Goal: Complete application form: Complete application form

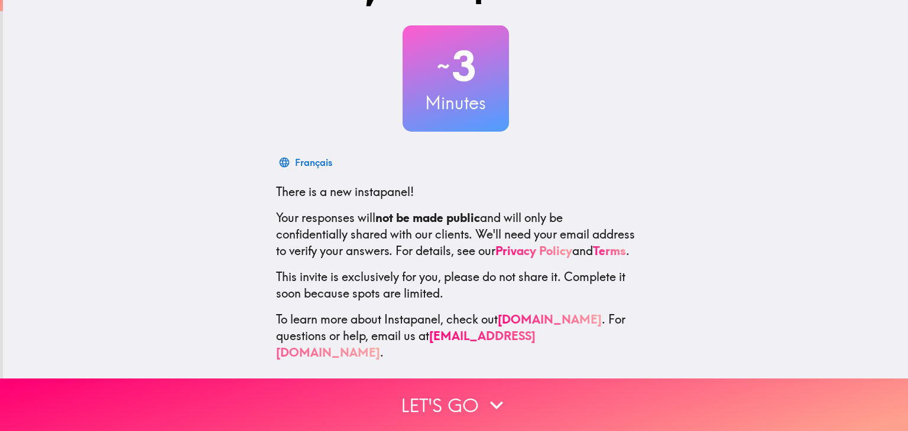
scroll to position [60, 0]
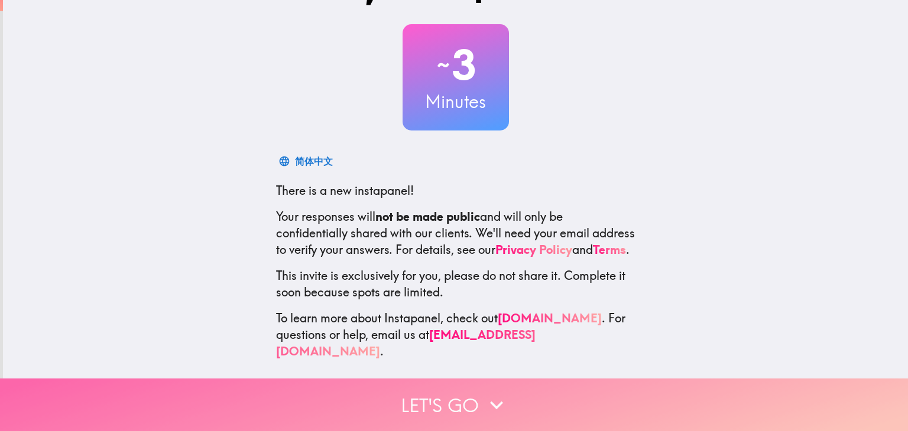
click at [447, 397] on button "Let's go" at bounding box center [454, 405] width 908 height 53
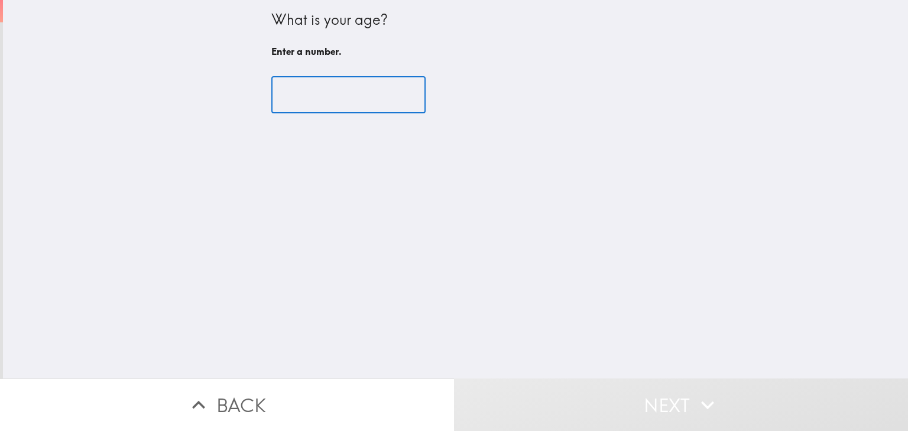
click at [329, 105] on input "number" at bounding box center [348, 95] width 154 height 37
click at [391, 87] on input "number" at bounding box center [348, 95] width 154 height 37
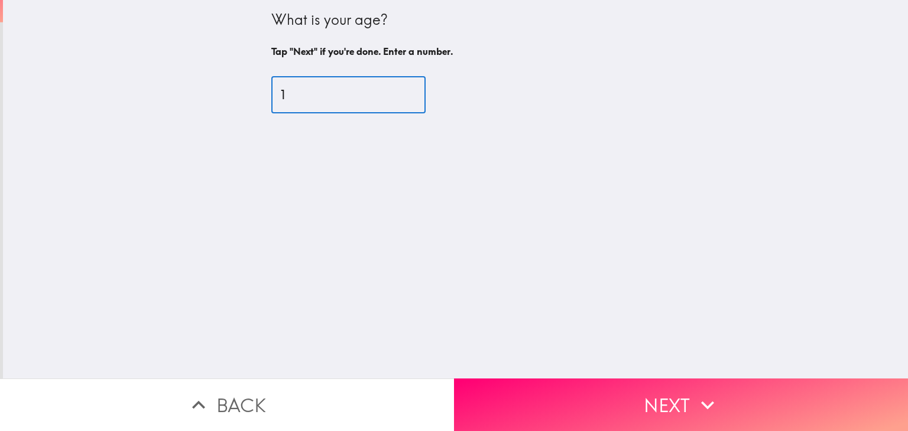
click at [400, 89] on input "1" at bounding box center [348, 95] width 154 height 37
click at [399, 92] on input "14" at bounding box center [348, 95] width 154 height 37
click at [399, 92] on input "15" at bounding box center [348, 95] width 154 height 37
click at [399, 92] on input "16" at bounding box center [348, 95] width 154 height 37
click at [399, 92] on input "17" at bounding box center [348, 95] width 154 height 37
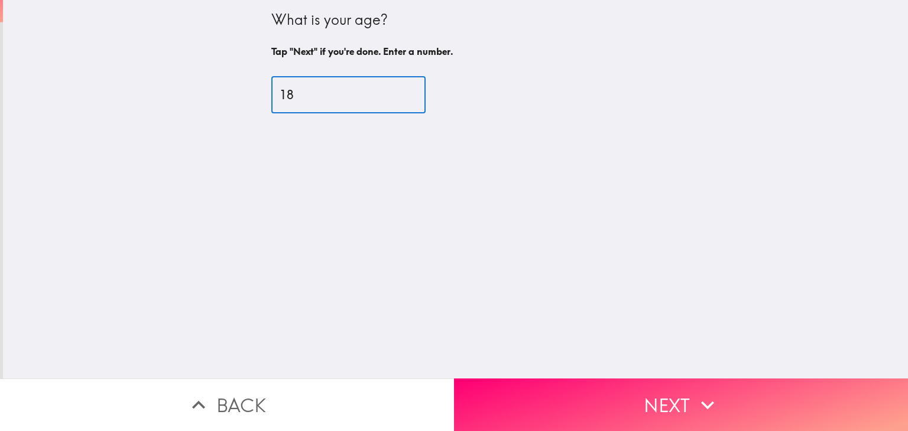
click at [399, 92] on input "18" at bounding box center [348, 95] width 154 height 37
click at [399, 92] on input "19" at bounding box center [348, 95] width 154 height 37
click at [399, 92] on input "20" at bounding box center [348, 95] width 154 height 37
click at [399, 92] on input "21" at bounding box center [348, 95] width 154 height 37
click at [399, 92] on input "22" at bounding box center [348, 95] width 154 height 37
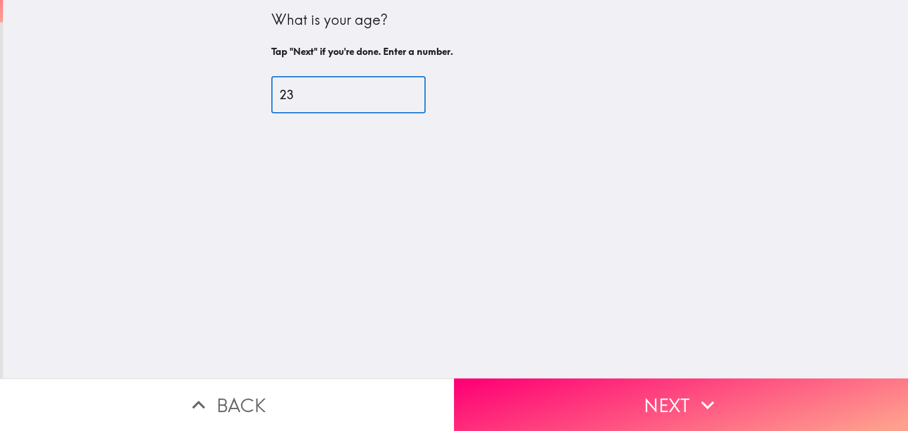
click at [399, 92] on input "23" at bounding box center [348, 95] width 154 height 37
click at [399, 92] on input "24" at bounding box center [348, 95] width 154 height 37
click at [399, 92] on input "25" at bounding box center [348, 95] width 154 height 37
click at [399, 92] on input "27" at bounding box center [348, 95] width 154 height 37
click at [399, 92] on input "28" at bounding box center [348, 95] width 154 height 37
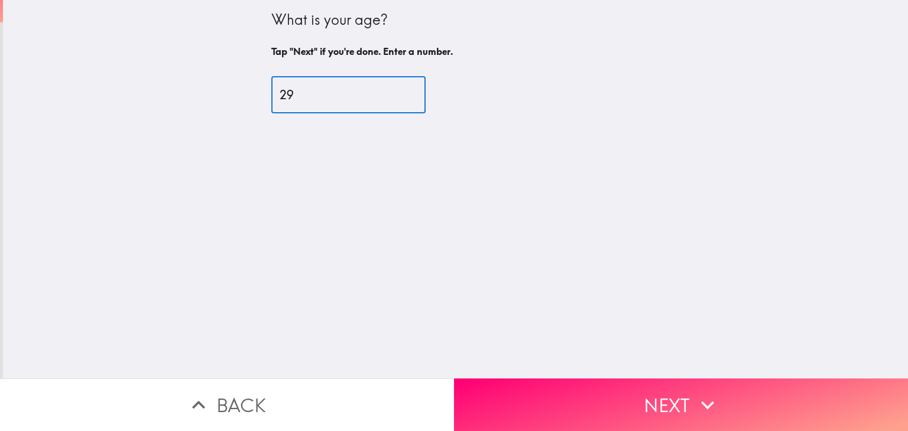
click at [399, 92] on input "29" at bounding box center [348, 95] width 154 height 37
click at [399, 92] on input "30" at bounding box center [348, 95] width 154 height 37
type input "31"
click at [399, 92] on input "31" at bounding box center [348, 95] width 154 height 37
drag, startPoint x: 598, startPoint y: 381, endPoint x: 564, endPoint y: 346, distance: 48.5
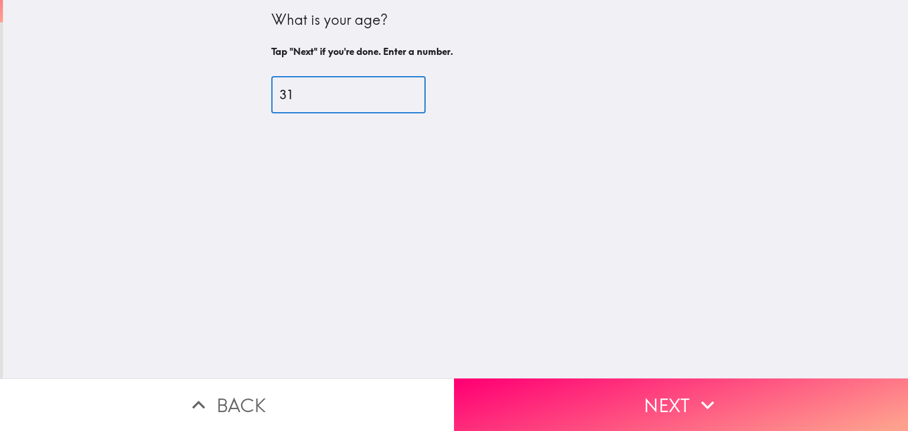
click at [599, 381] on button "Next" at bounding box center [681, 405] width 454 height 53
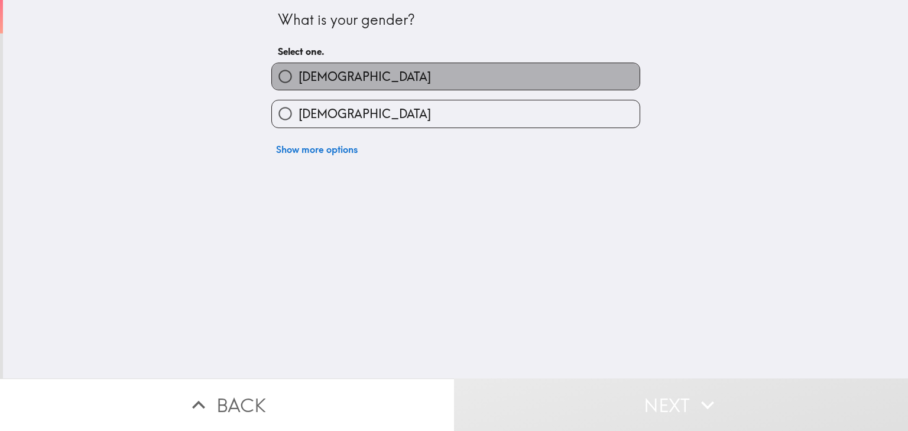
drag, startPoint x: 300, startPoint y: 75, endPoint x: 308, endPoint y: 76, distance: 8.3
click at [303, 76] on span "[DEMOGRAPHIC_DATA]" at bounding box center [364, 77] width 132 height 17
click at [298, 76] on input "[DEMOGRAPHIC_DATA]" at bounding box center [285, 76] width 27 height 27
radio input "true"
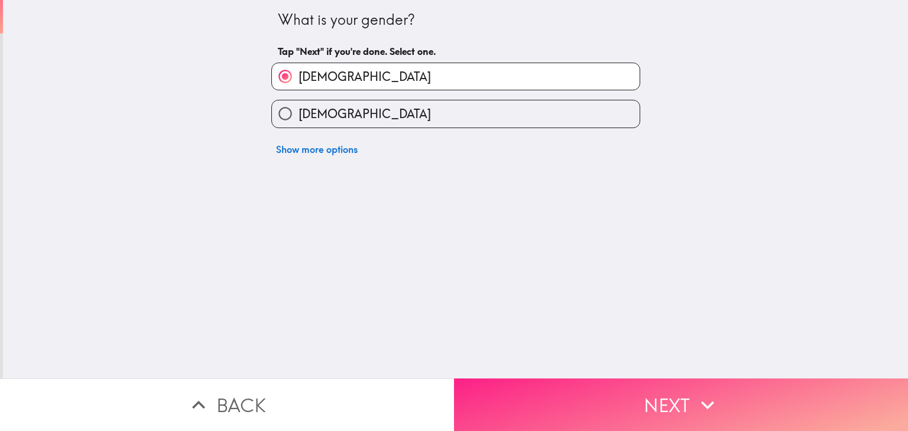
click at [626, 387] on button "Next" at bounding box center [681, 405] width 454 height 53
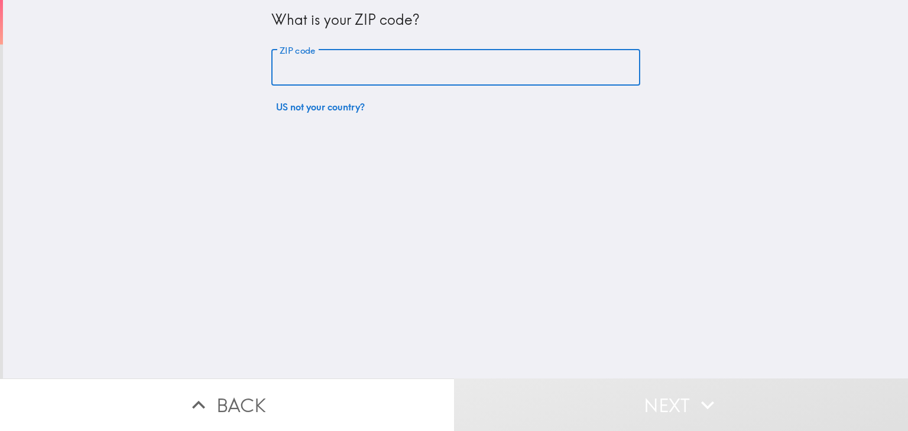
click at [317, 63] on input "ZIP code" at bounding box center [455, 68] width 369 height 37
type input "80915"
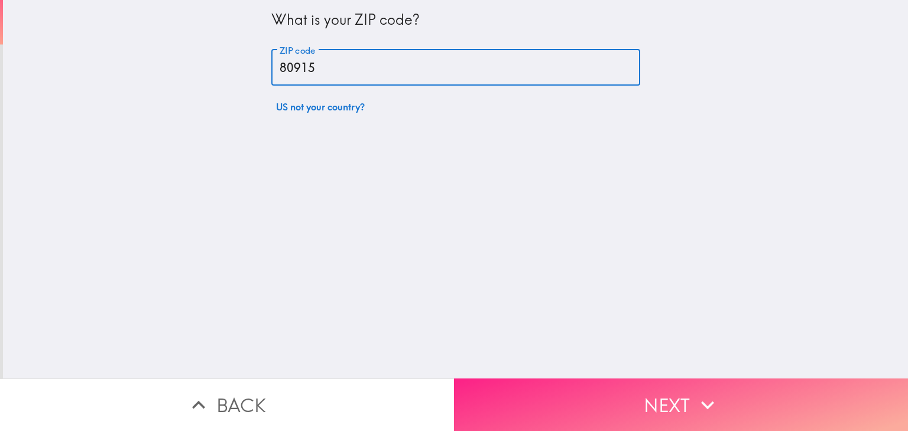
click at [710, 392] on icon "button" at bounding box center [707, 405] width 26 height 26
